Goal: Task Accomplishment & Management: Use online tool/utility

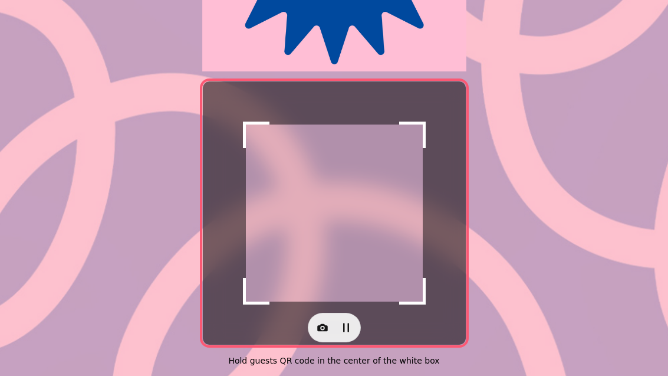
scroll to position [242, 0]
click at [324, 321] on icon "button" at bounding box center [323, 327] width 12 height 12
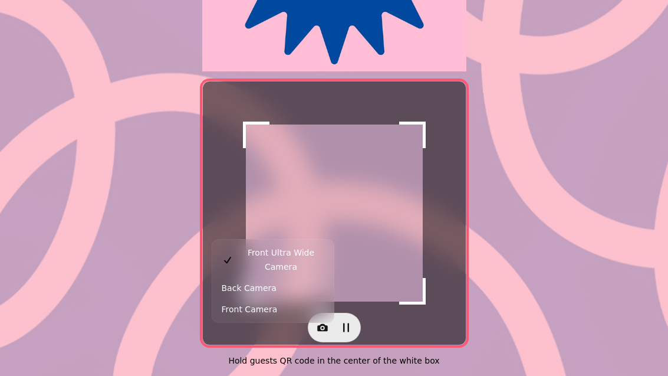
click at [272, 277] on button "Back Camera" at bounding box center [273, 287] width 117 height 21
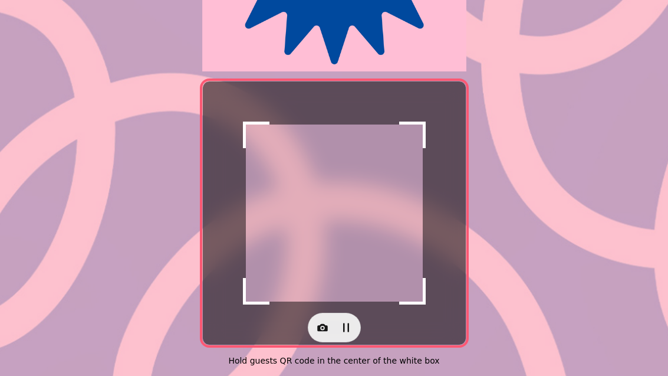
scroll to position [242, 0]
click at [331, 324] on button "button" at bounding box center [323, 328] width 24 height 24
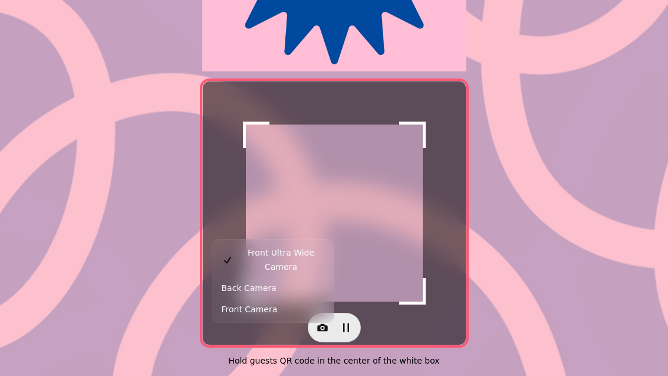
click at [284, 279] on button "Back Camera" at bounding box center [273, 287] width 117 height 21
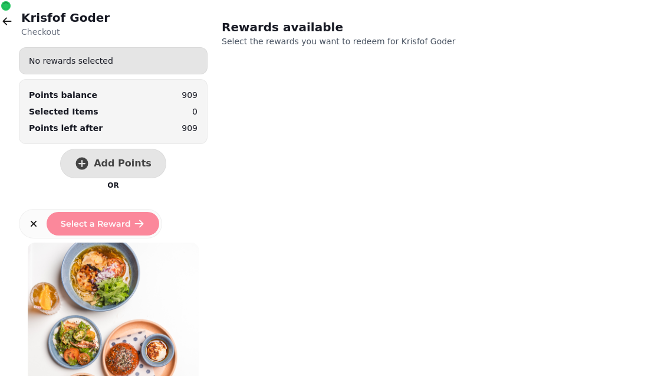
click at [121, 159] on span "Add Points" at bounding box center [123, 163] width 58 height 9
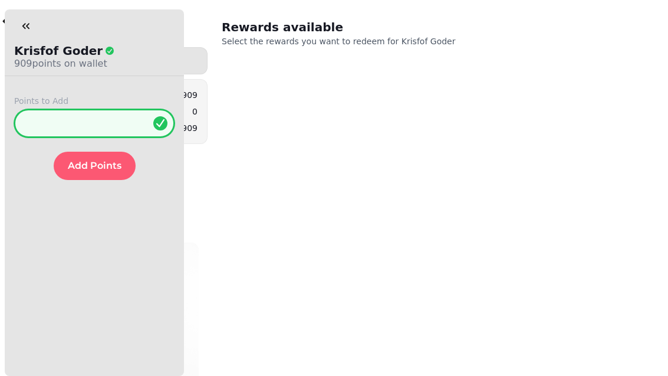
click at [124, 132] on input "*" at bounding box center [94, 123] width 160 height 28
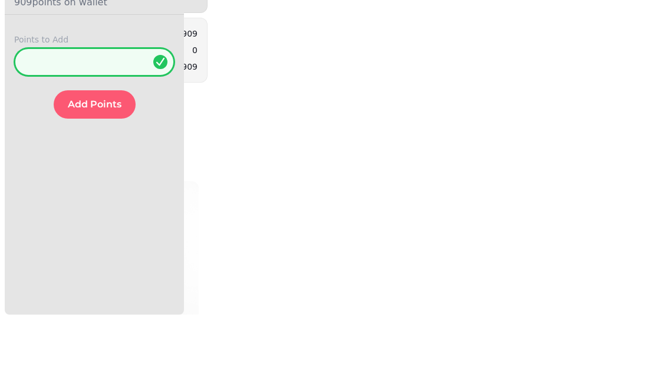
type input "**"
click at [93, 152] on button "Add Points" at bounding box center [95, 166] width 82 height 28
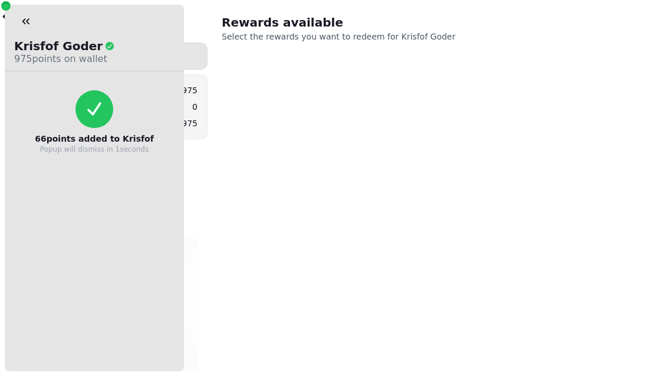
click at [389, 300] on div "Krisfof Goder Checkout No rewards selected Points balance 975 Selected Items 0 …" at bounding box center [334, 183] width 668 height 376
